Goal: Transaction & Acquisition: Purchase product/service

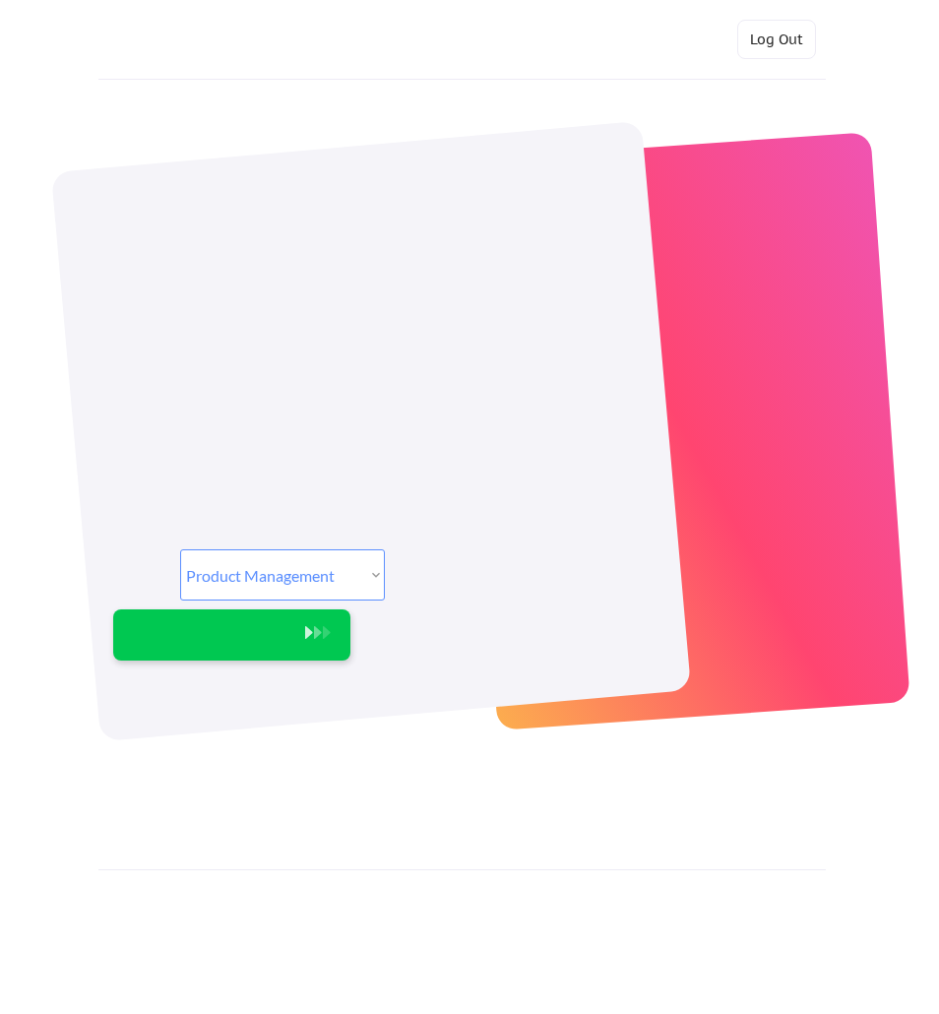
select select ""product""
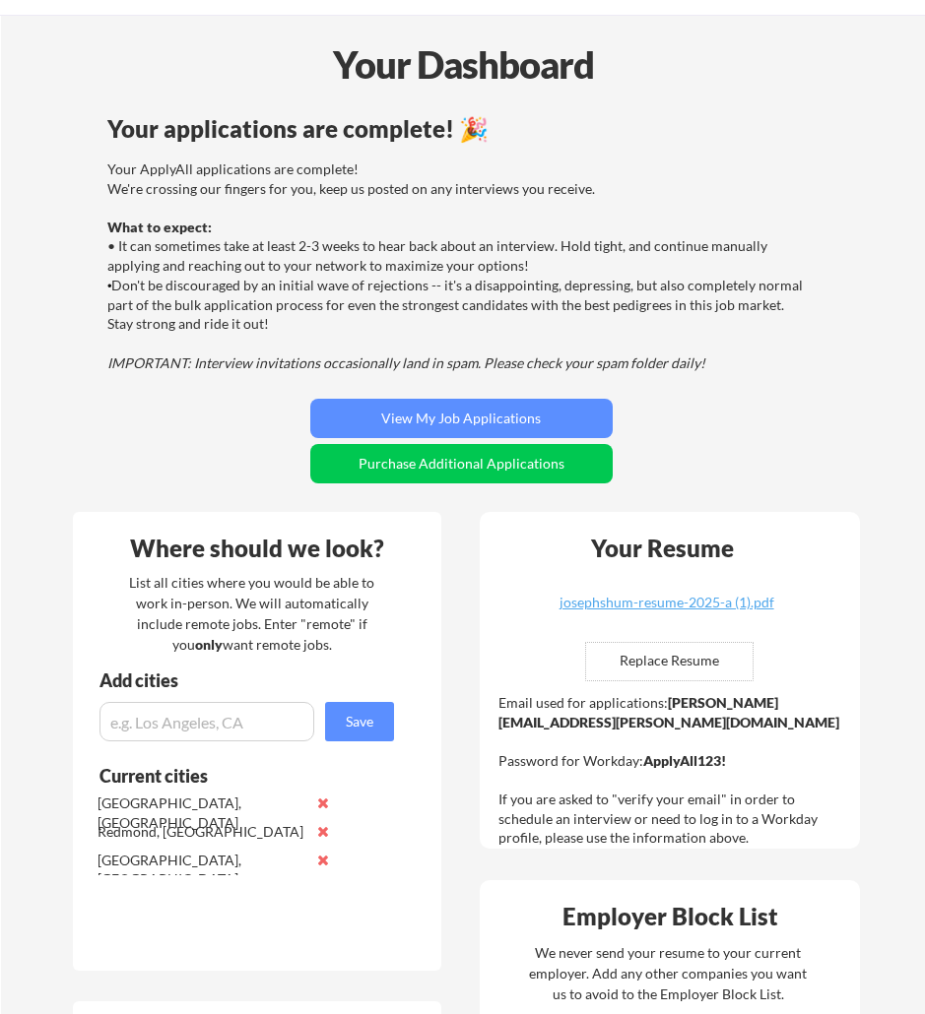
scroll to position [98, 0]
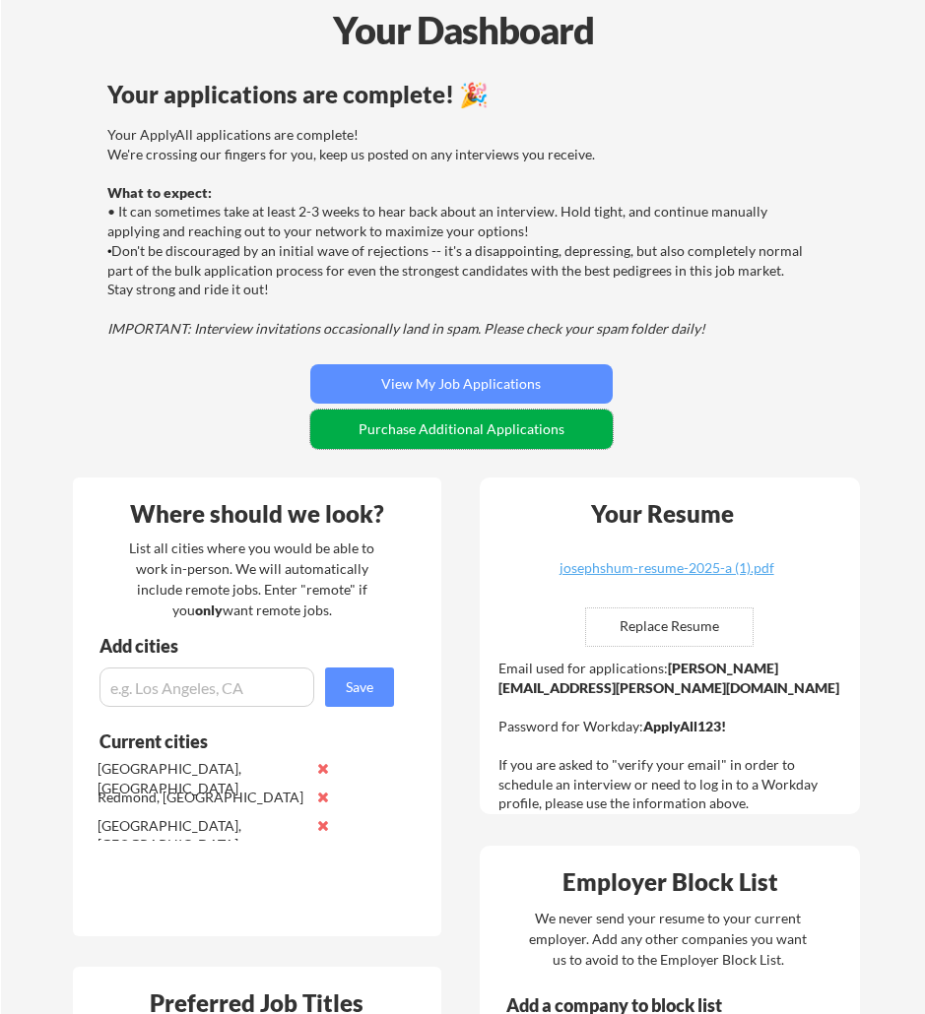
click at [512, 430] on button "Purchase Additional Applications" at bounding box center [461, 429] width 302 height 39
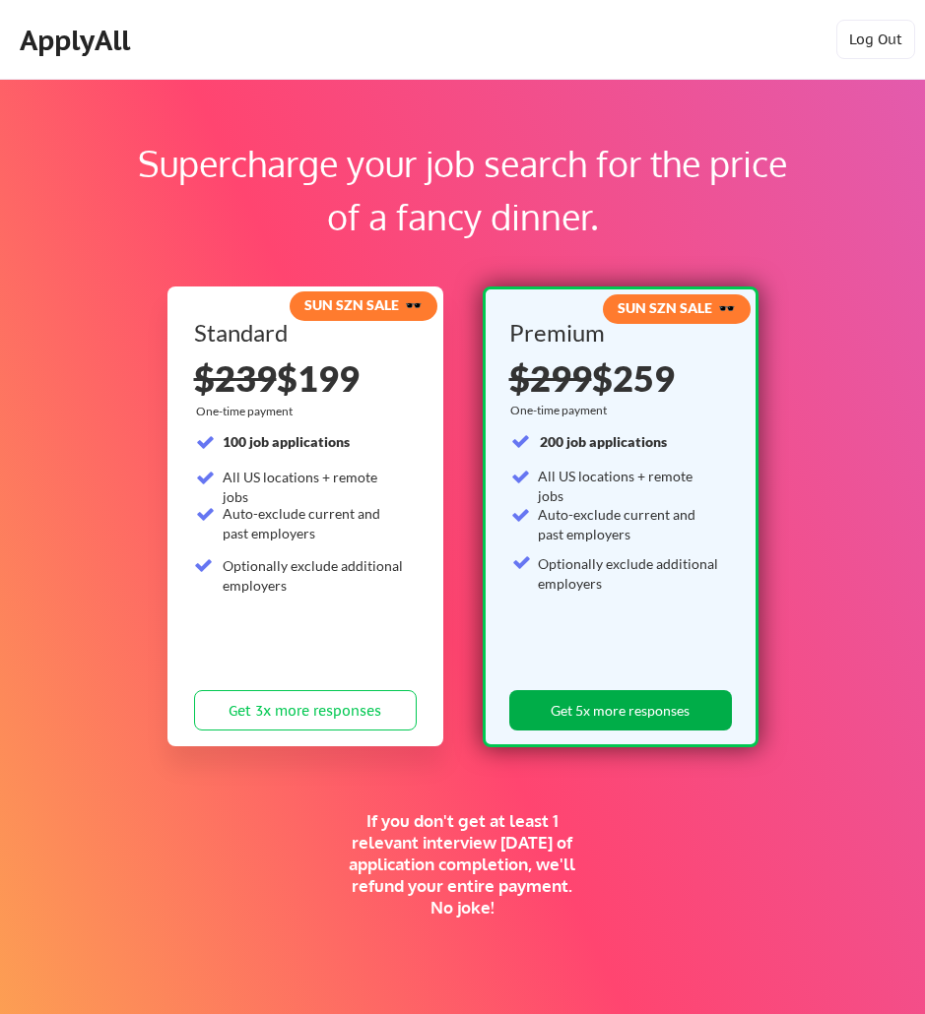
click at [636, 712] on button "Get 5x more responses" at bounding box center [620, 710] width 223 height 40
